Goal: Task Accomplishment & Management: Complete application form

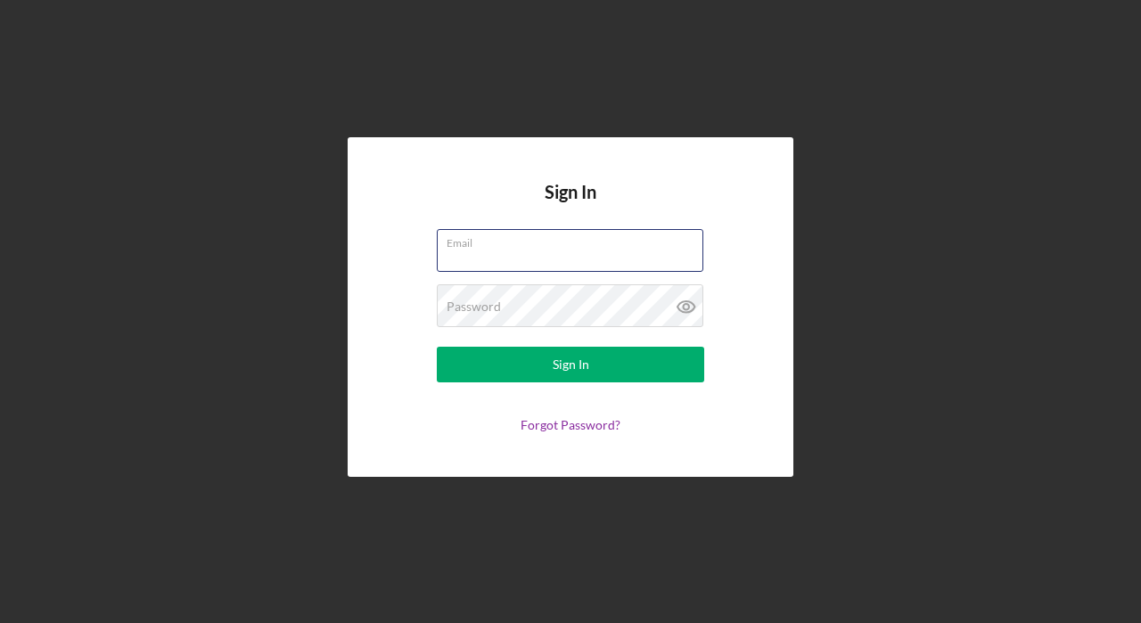
type input "[EMAIL_ADDRESS][DOMAIN_NAME]"
click at [570, 364] on button "Sign In" at bounding box center [570, 365] width 267 height 36
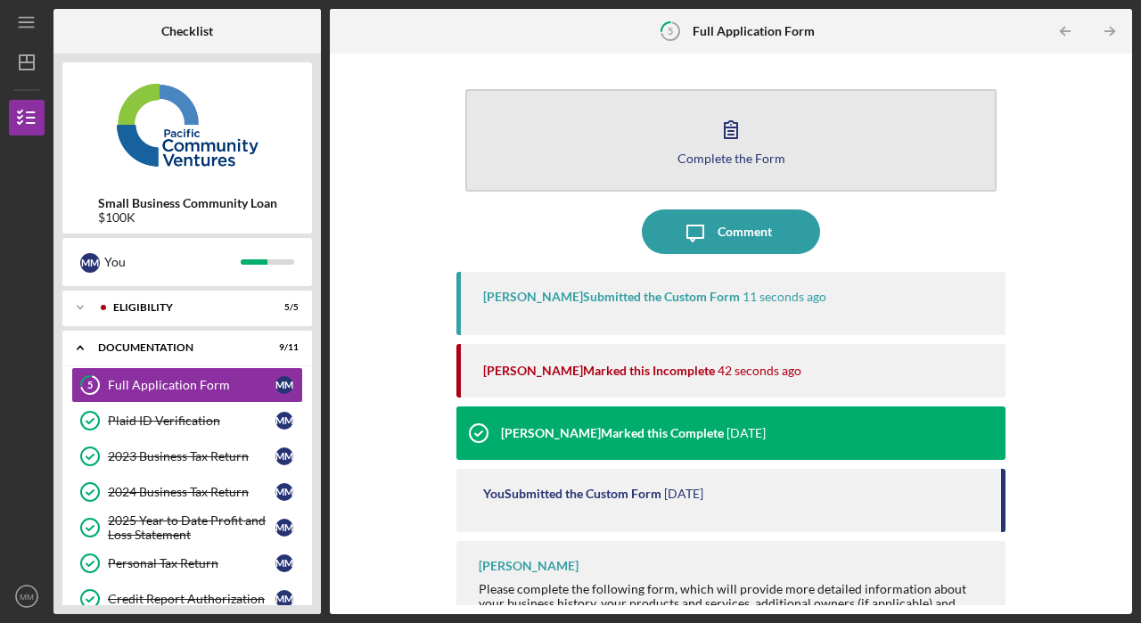
click at [776, 149] on button "Complete the Form Form" at bounding box center [730, 140] width 531 height 102
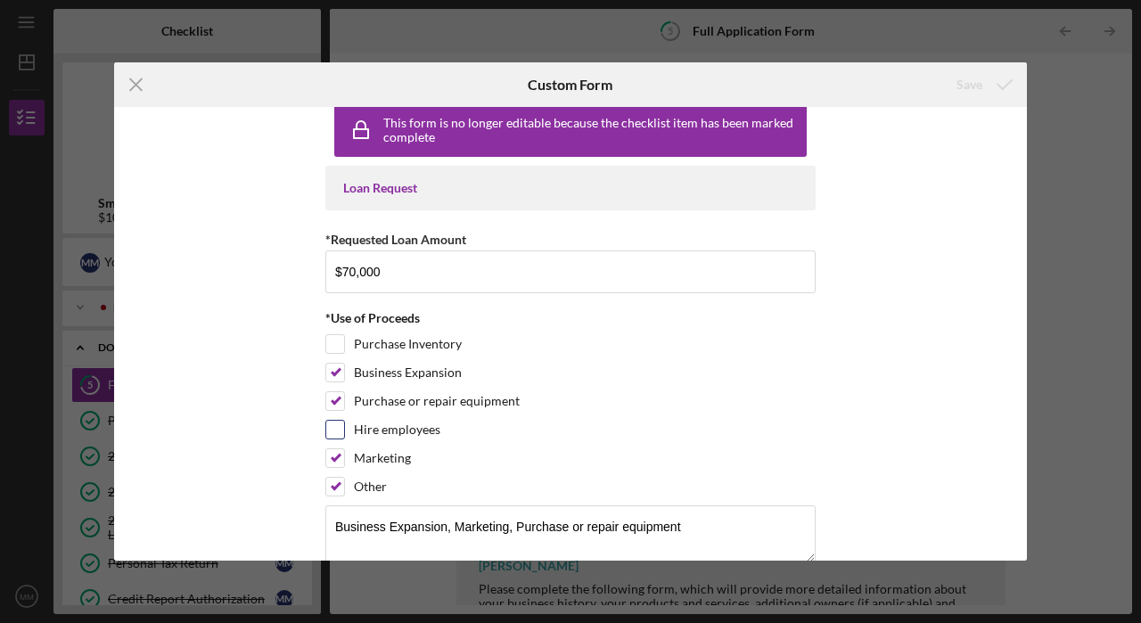
scroll to position [24, 0]
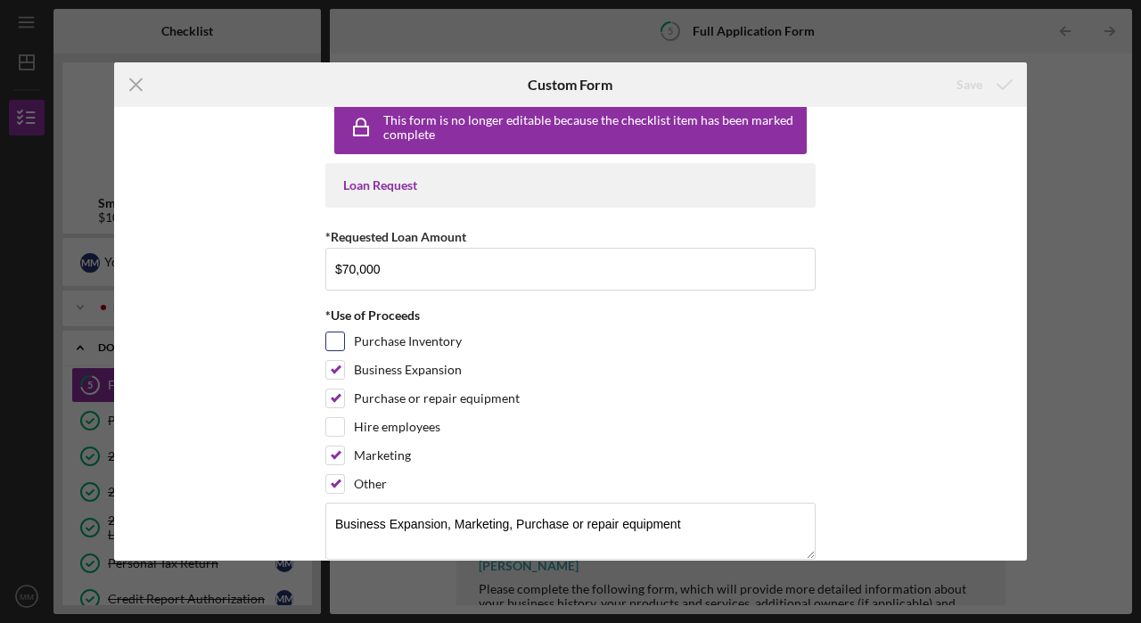
click at [329, 343] on input "Purchase Inventory" at bounding box center [335, 341] width 18 height 18
checkbox input "true"
click at [334, 483] on input "Other" at bounding box center [335, 484] width 18 height 18
checkbox input "false"
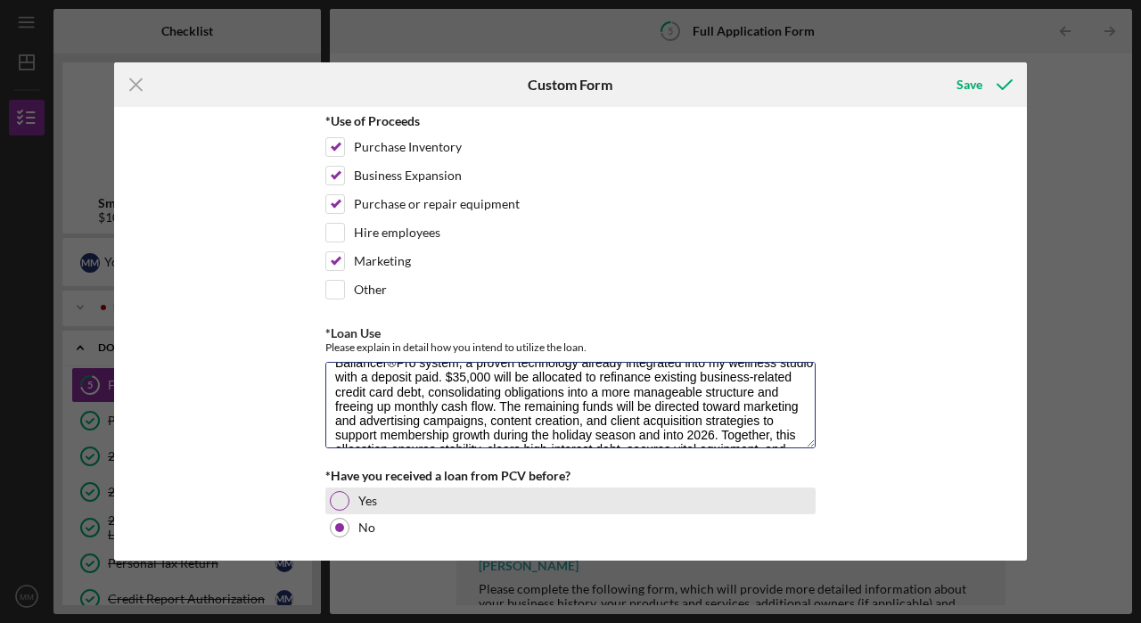
scroll to position [86, 0]
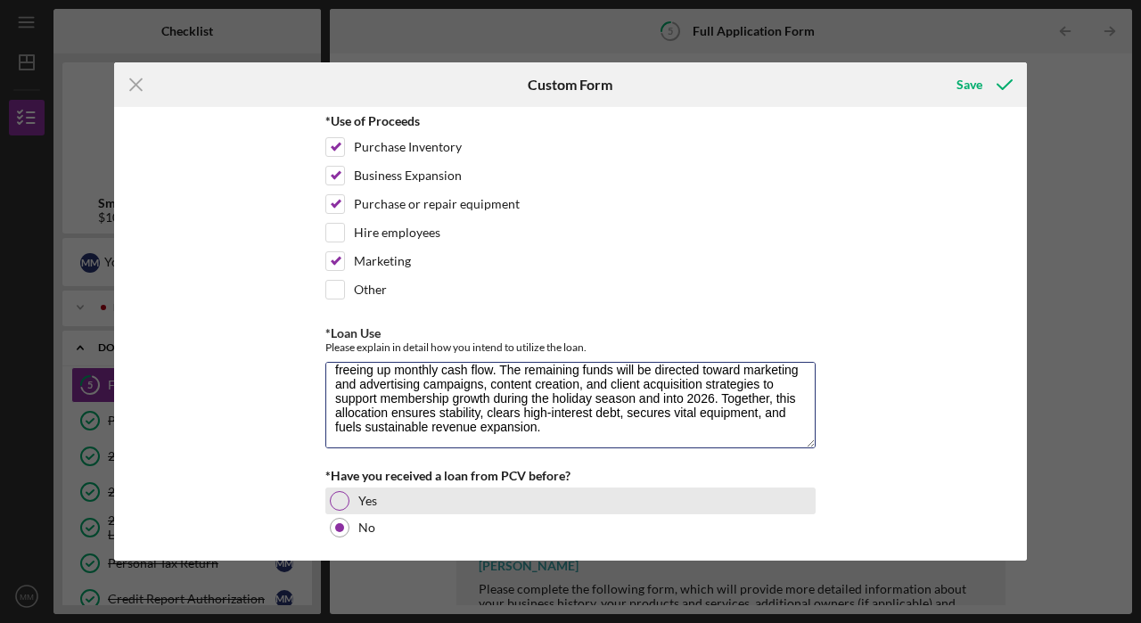
drag, startPoint x: 330, startPoint y: 384, endPoint x: 686, endPoint y: 499, distance: 374.6
paste textarea "The requested $70,000 will be used to directly support the growth and expansion…"
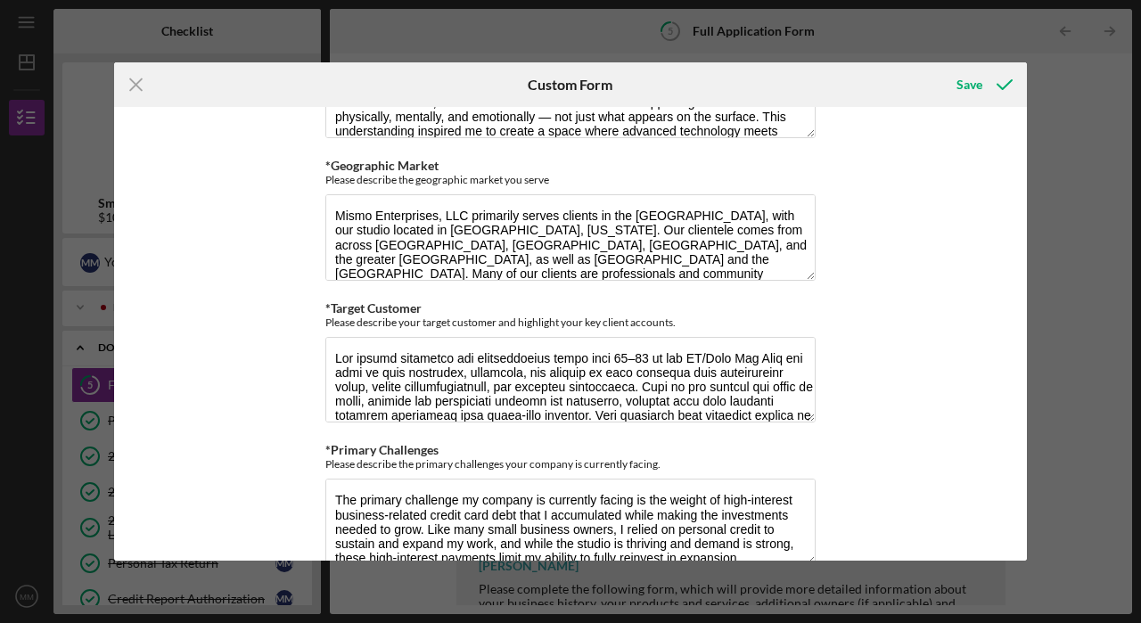
scroll to position [1177, 0]
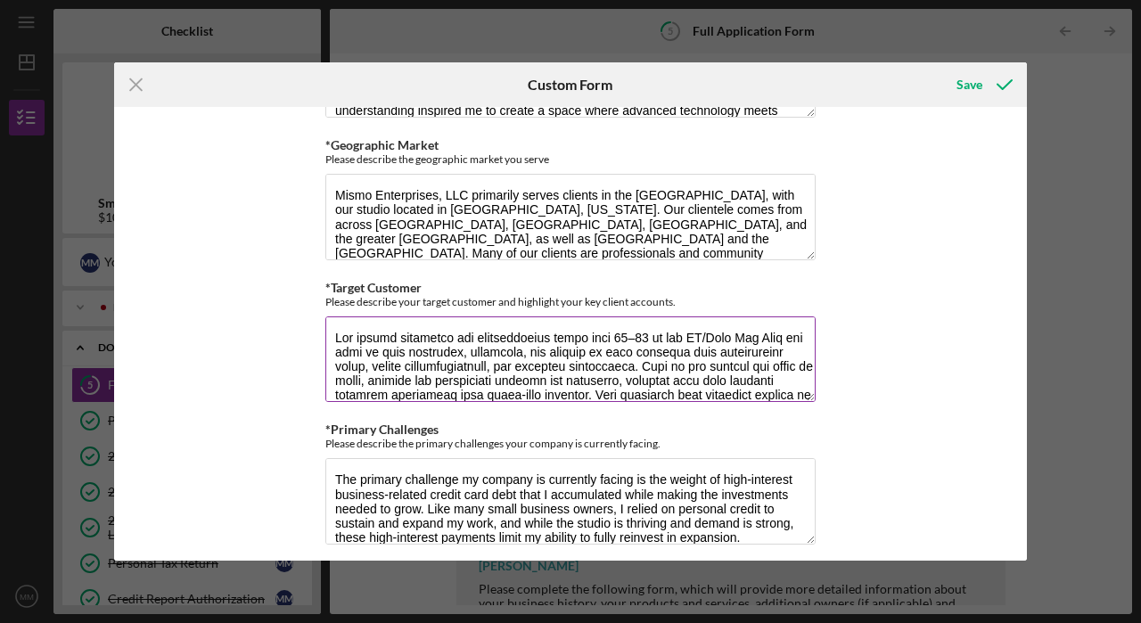
type textarea "The requested $70,000 will be used to directly support the growth and expansion…"
click at [665, 336] on textarea "*Target Customer" at bounding box center [570, 359] width 490 height 86
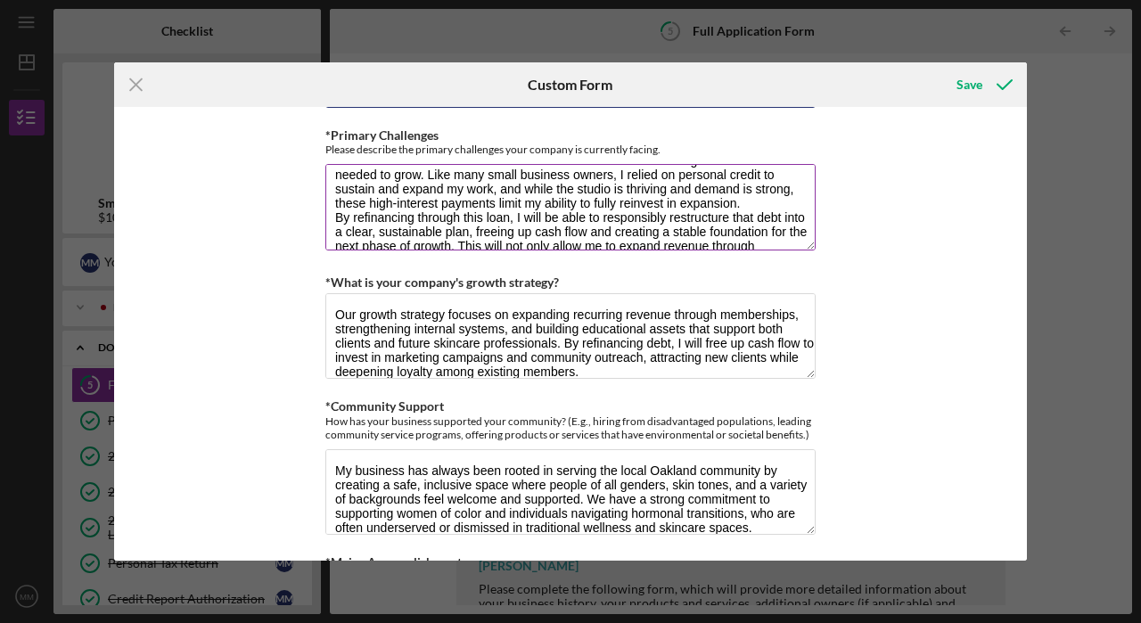
scroll to position [37, 0]
type textarea "Lor ipsumd sitametco adi elitseddoeius tempo inci 34–80 ut lab ET/Dolo Mag Aliq…"
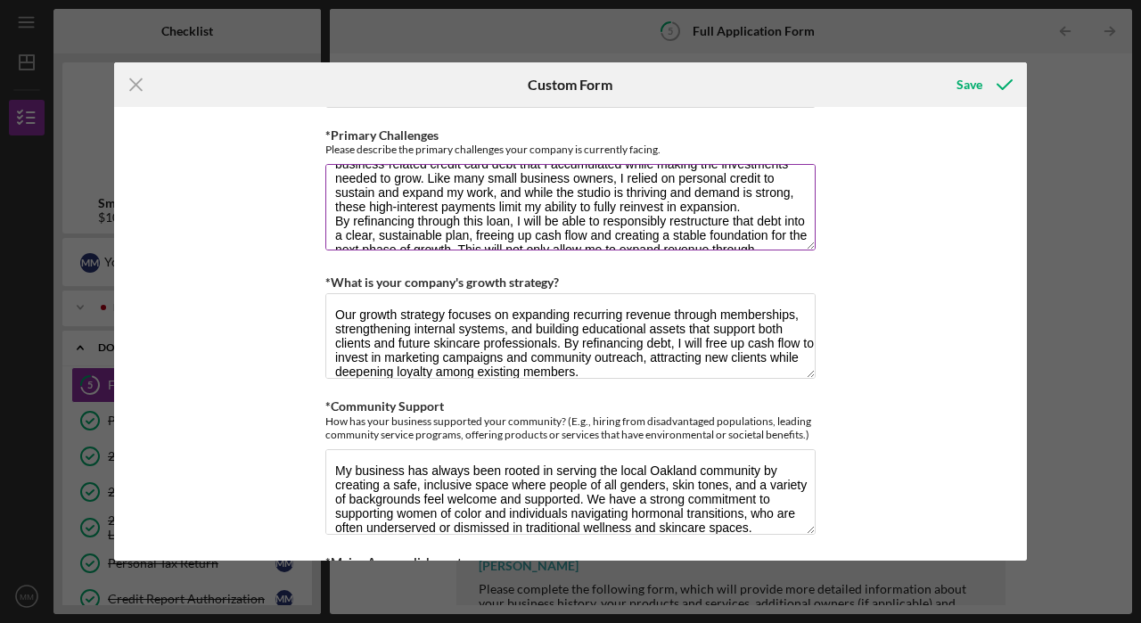
click at [507, 219] on textarea "The primary challenge my company is currently facing is the weight of high-inte…" at bounding box center [570, 207] width 490 height 86
click at [408, 225] on textarea "The primary challenge my company is currently facing is the weight of high-inte…" at bounding box center [570, 207] width 490 height 86
click at [413, 221] on textarea "The primary challenge my company is currently facing is the weight of high-inte…" at bounding box center [570, 207] width 490 height 86
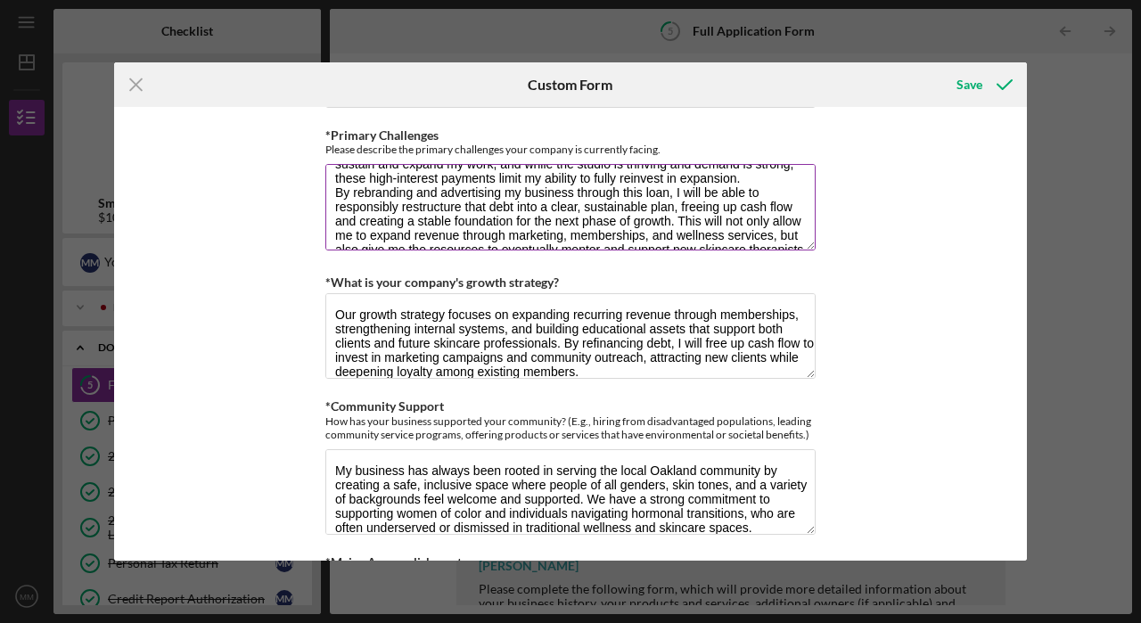
scroll to position [67, 0]
click at [537, 208] on textarea "The primary challenge my company is currently facing is the weight of high-inte…" at bounding box center [570, 207] width 490 height 86
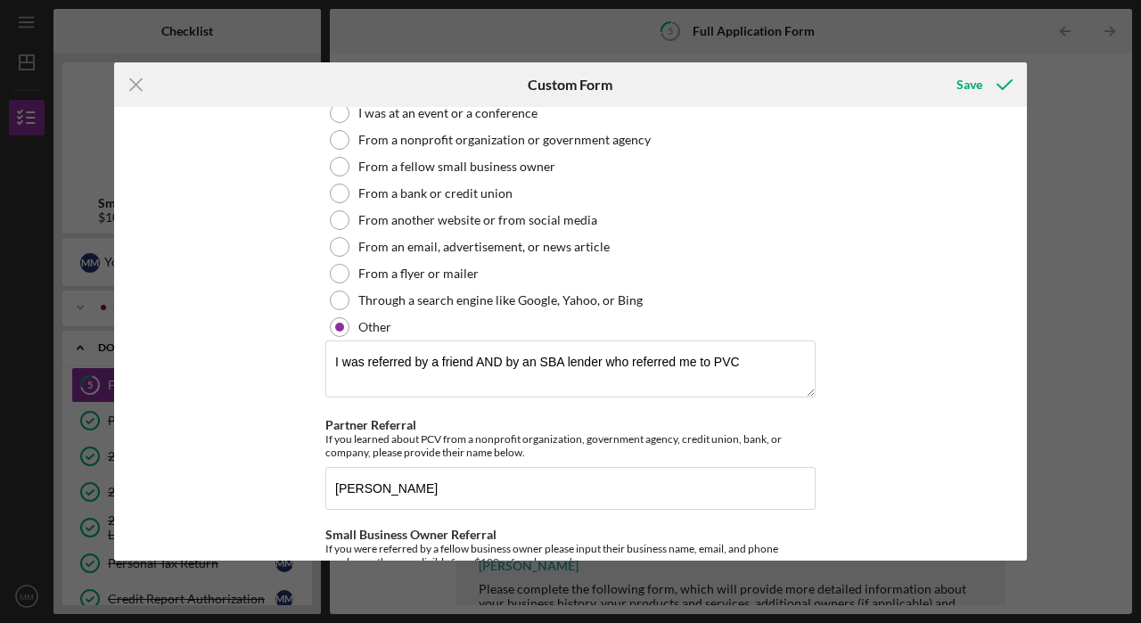
scroll to position [2118, 0]
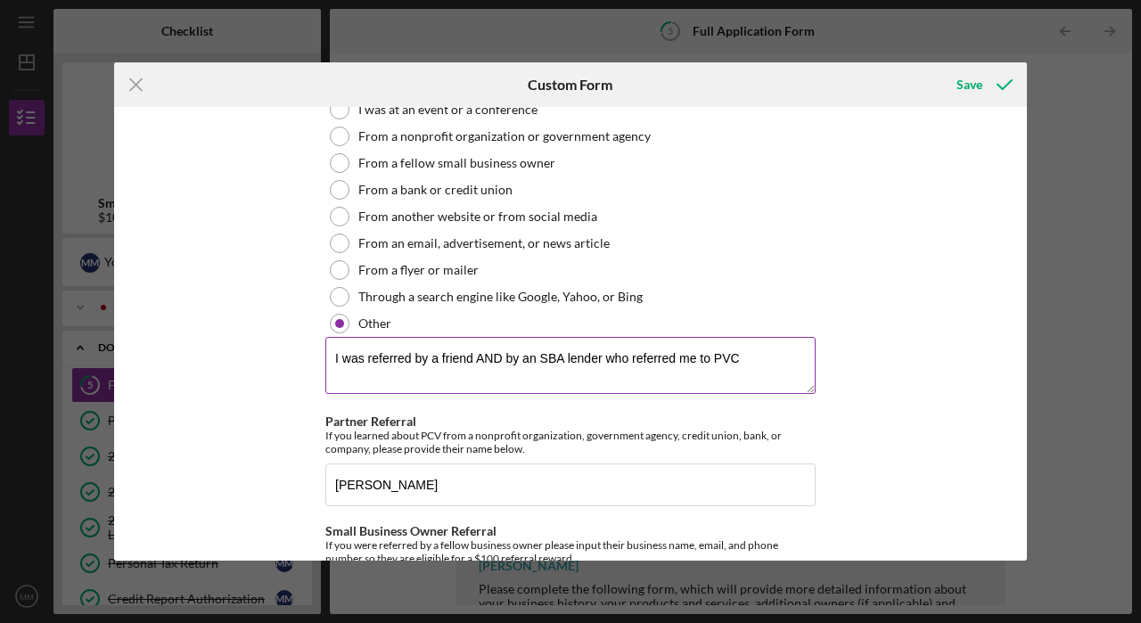
type textarea "The primary challenge my company is currently facing is the weight of high-inte…"
click at [438, 354] on textarea "I was referred by a friend AND by an SBA lender who referred me to PVC" at bounding box center [570, 365] width 490 height 57
click at [491, 355] on textarea "I was referred by three friend AND by an SBA lender who referred me to PVC" at bounding box center [570, 365] width 490 height 57
click at [499, 373] on textarea "I was referred by three friends AND by an SBA lender who referred me to PVC" at bounding box center [570, 365] width 490 height 57
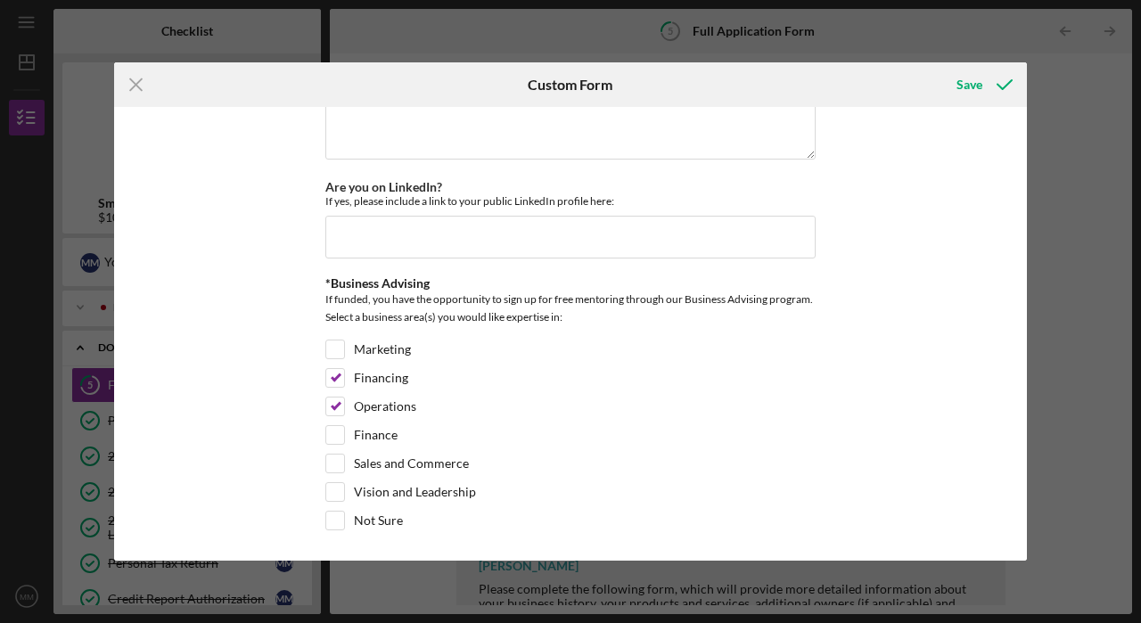
scroll to position [2617, 0]
type textarea "I was referred by three friends AND by an SBA lender who referred me to PVC"
click at [332, 486] on input "Vision and Leadership" at bounding box center [335, 493] width 18 height 18
checkbox input "true"
click at [333, 432] on input "Finance" at bounding box center [335, 436] width 18 height 18
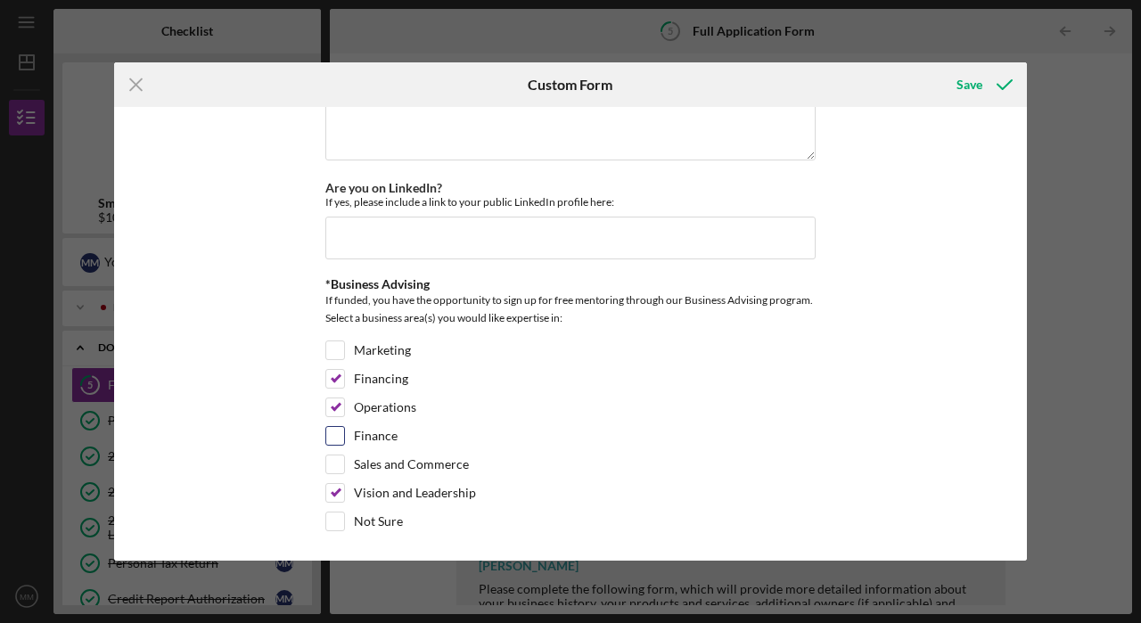
checkbox input "true"
click at [333, 346] on input "Marketing" at bounding box center [335, 350] width 18 height 18
checkbox input "true"
click at [971, 80] on div "Save" at bounding box center [969, 85] width 26 height 36
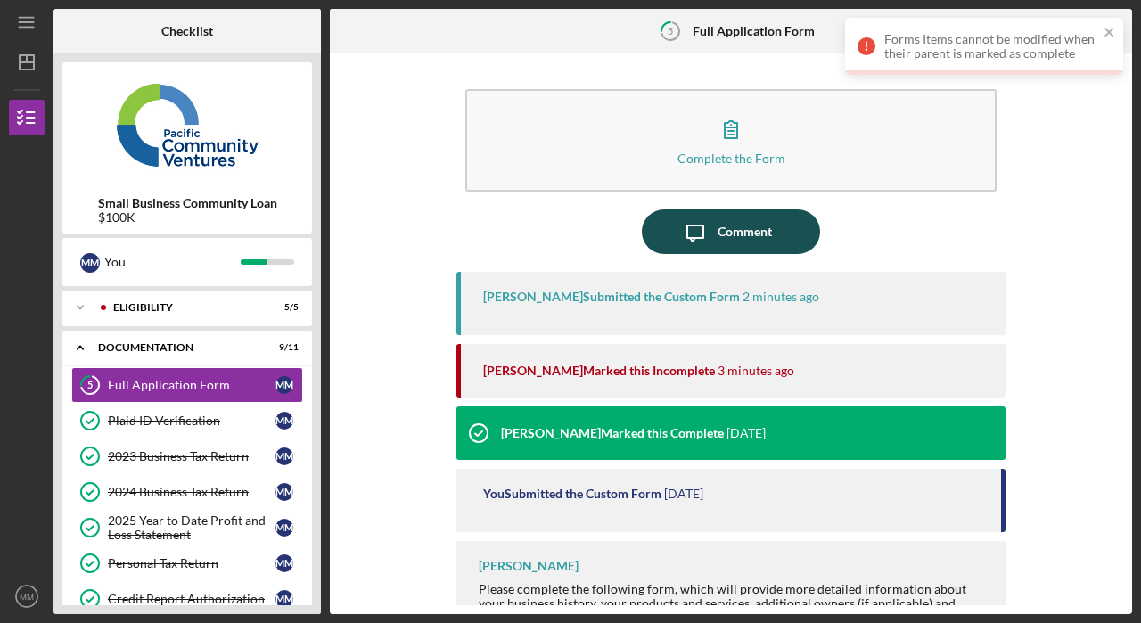
click at [727, 228] on div "Comment" at bounding box center [744, 231] width 54 height 45
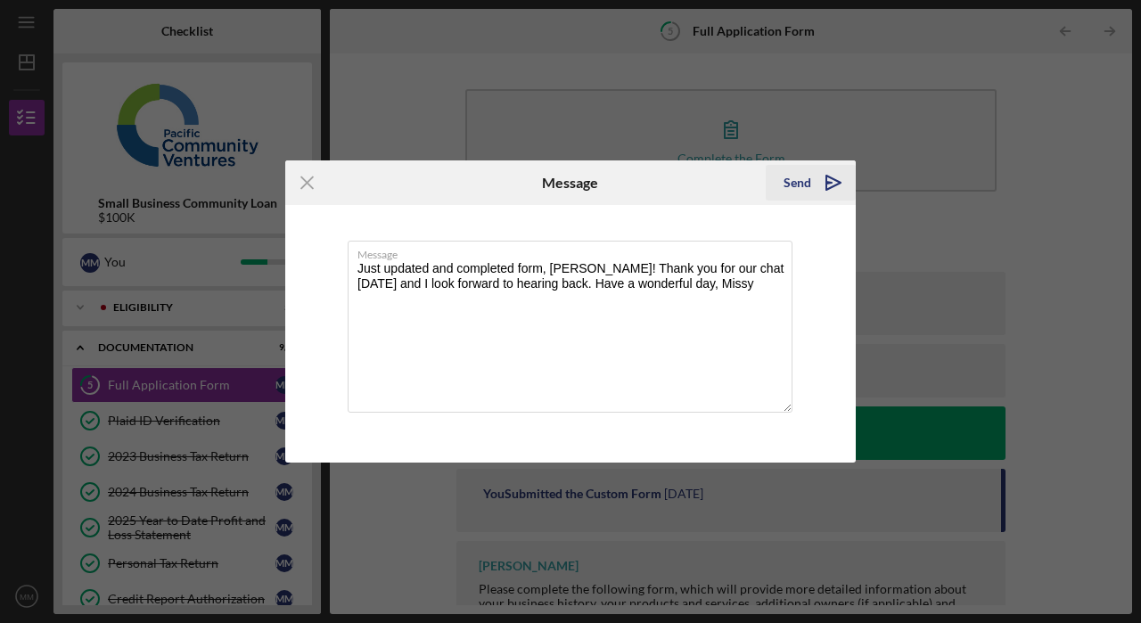
type textarea "Just updated and completed form, [PERSON_NAME]! Thank you for our chat [DATE] a…"
click at [801, 180] on div "Send" at bounding box center [797, 183] width 28 height 36
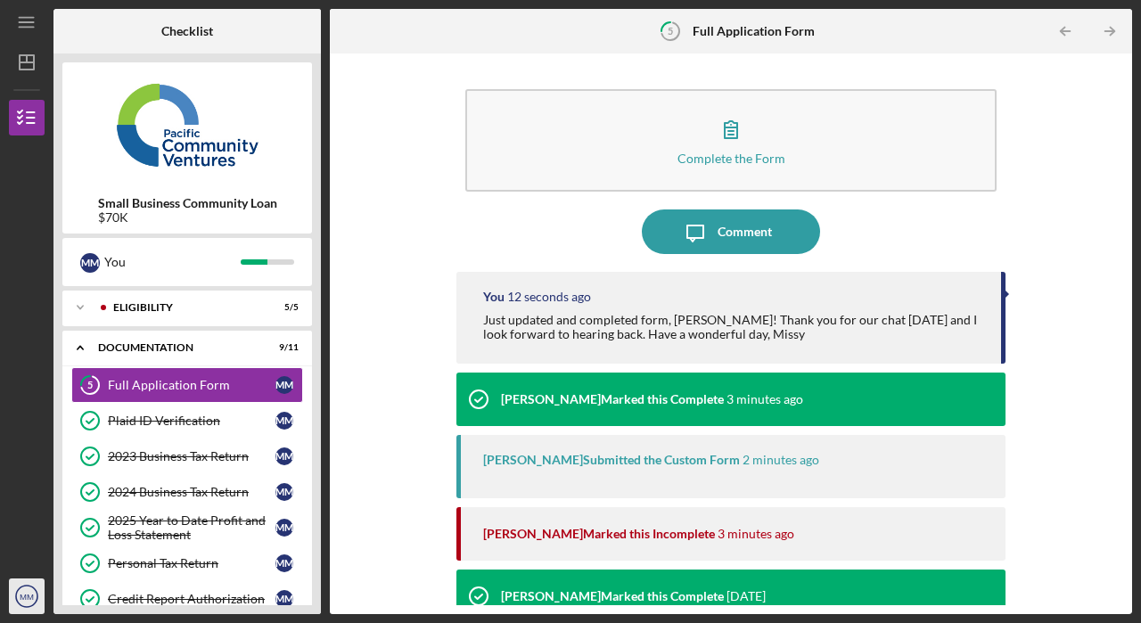
click at [21, 601] on text "MM" at bounding box center [27, 597] width 14 height 10
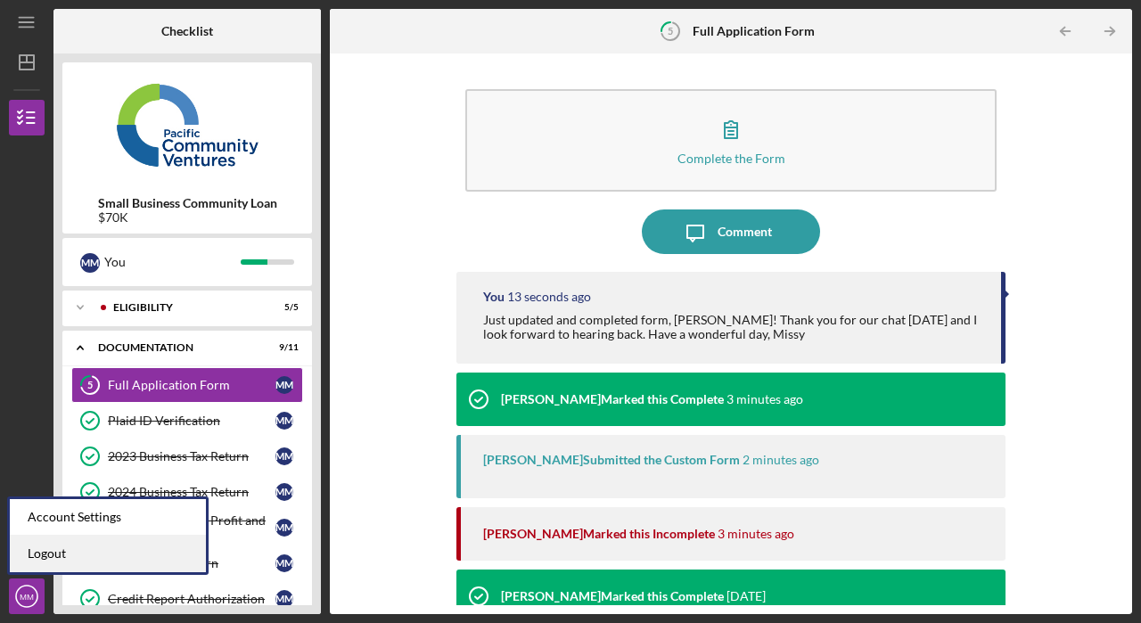
click at [55, 553] on link "Logout" at bounding box center [108, 554] width 196 height 37
